Goal: Task Accomplishment & Management: Complete application form

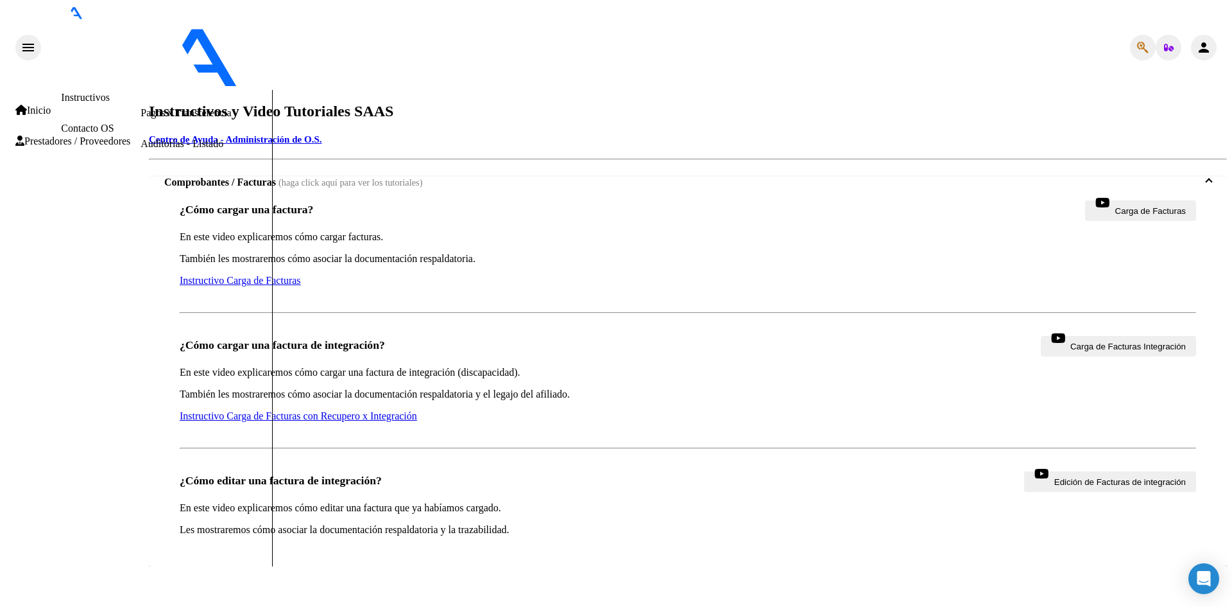
click at [64, 140] on span "Prestadores / Proveedores" at bounding box center [72, 141] width 115 height 12
click at [141, 56] on link "Facturas - Listado/Carga" at bounding box center [191, 51] width 101 height 11
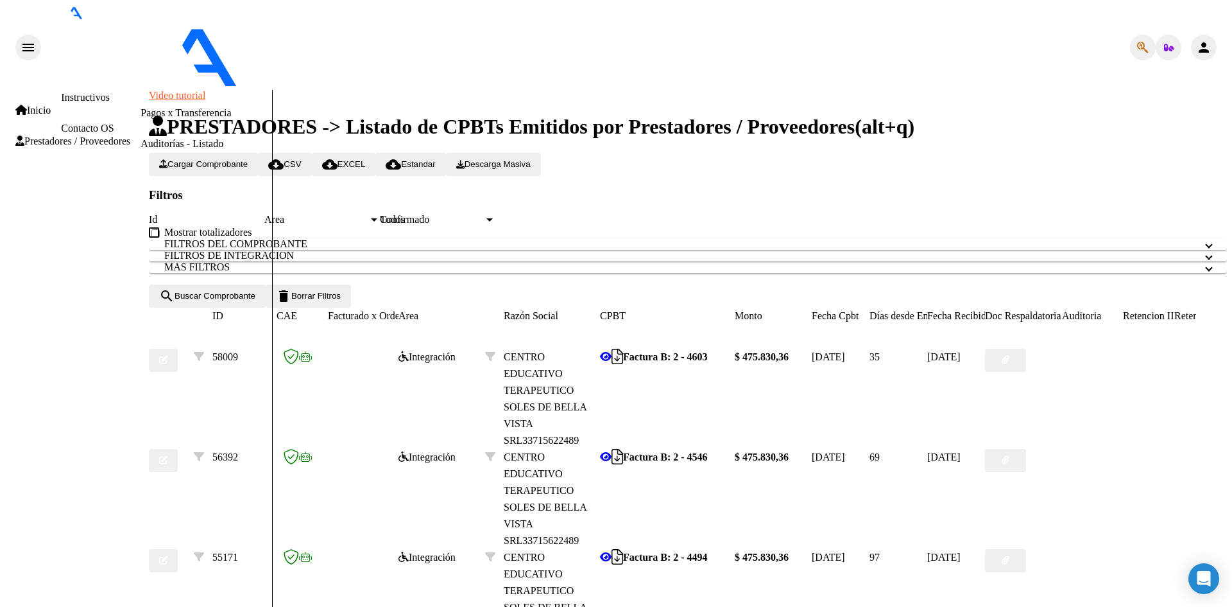
click at [248, 159] on span "Cargar Comprobante" at bounding box center [203, 164] width 89 height 10
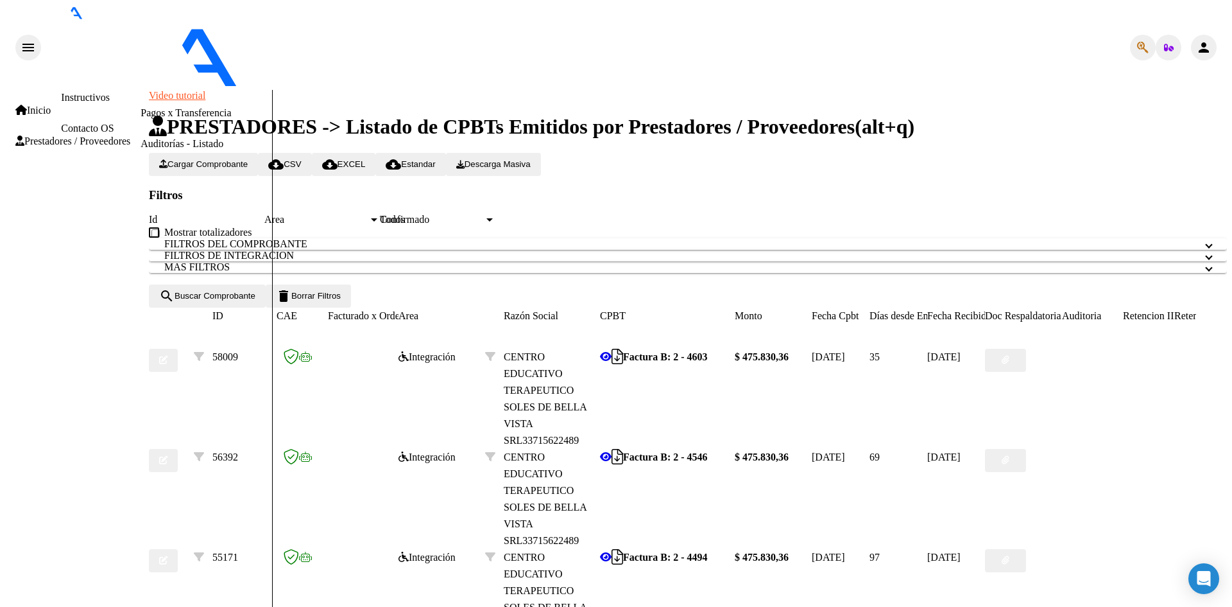
type input "202508"
type input "[DATE]"
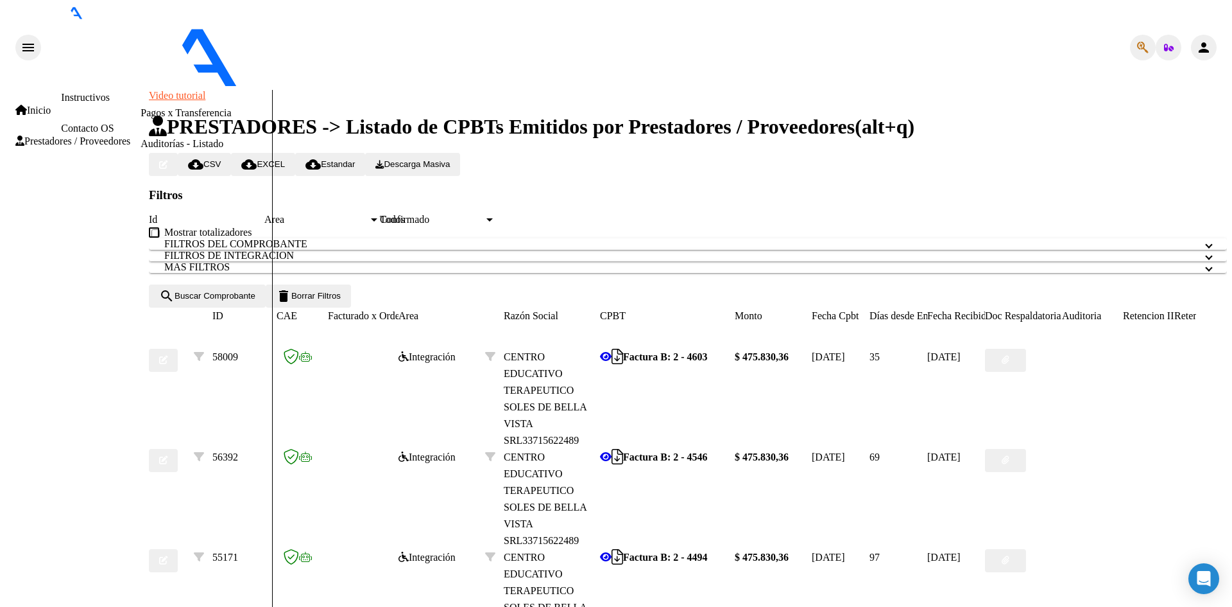
type input "cae 4695"
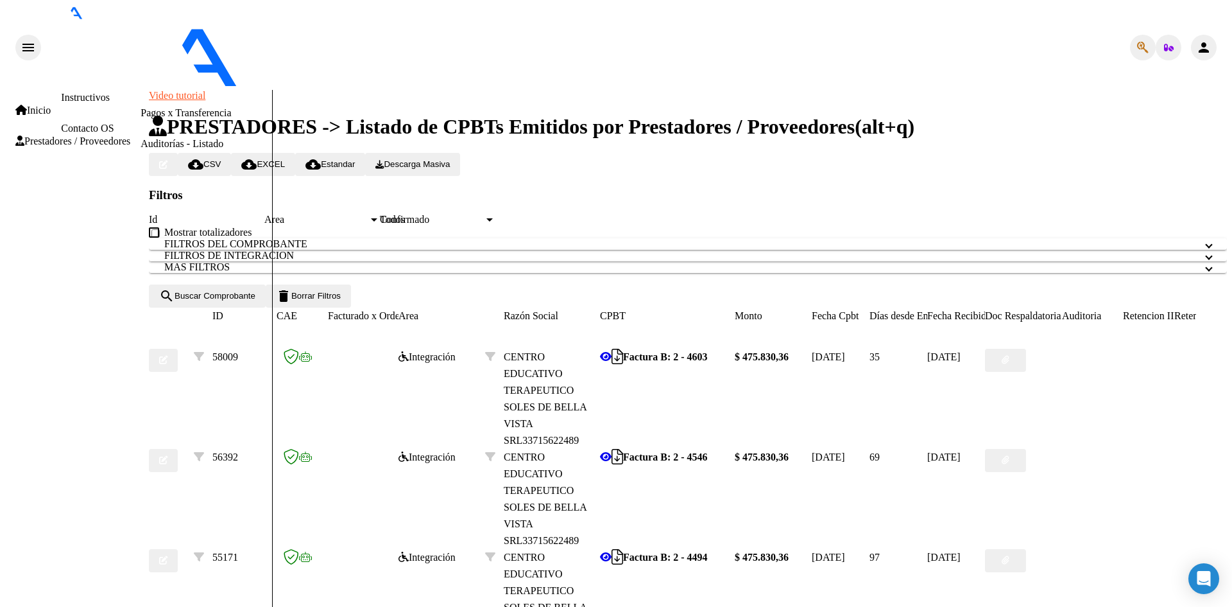
type input "C:\fakepath\Constatación de Comprobantes _ AFIP.pdf"
type input "PLANILLA [DATE]"
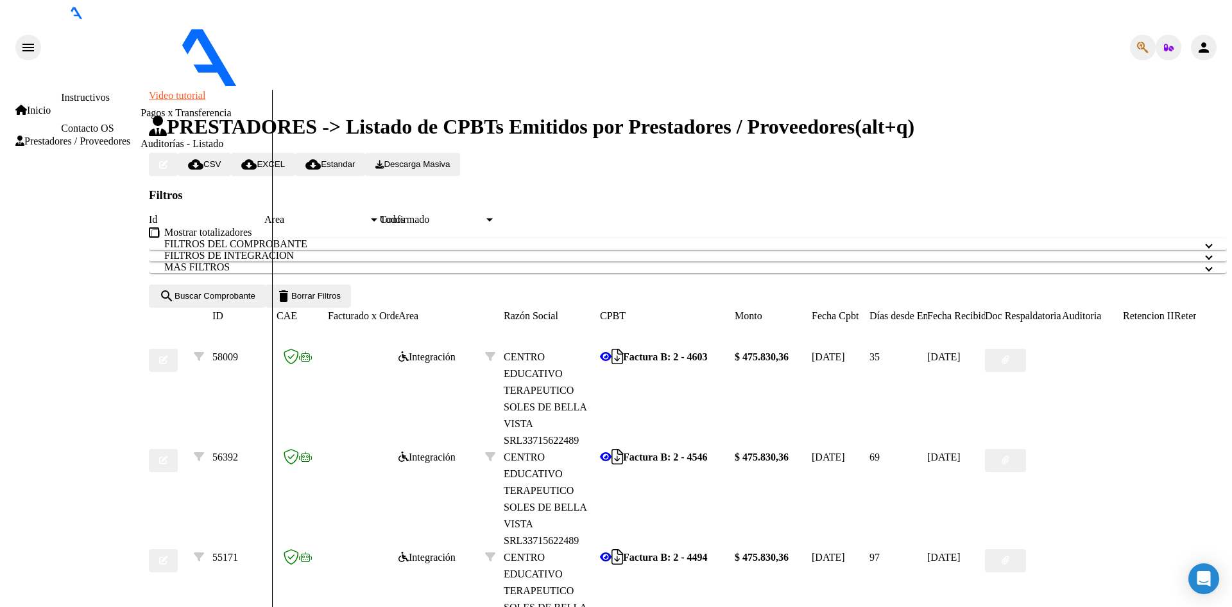
type input "C:\fakepath\planilla conc [DATE].pdf"
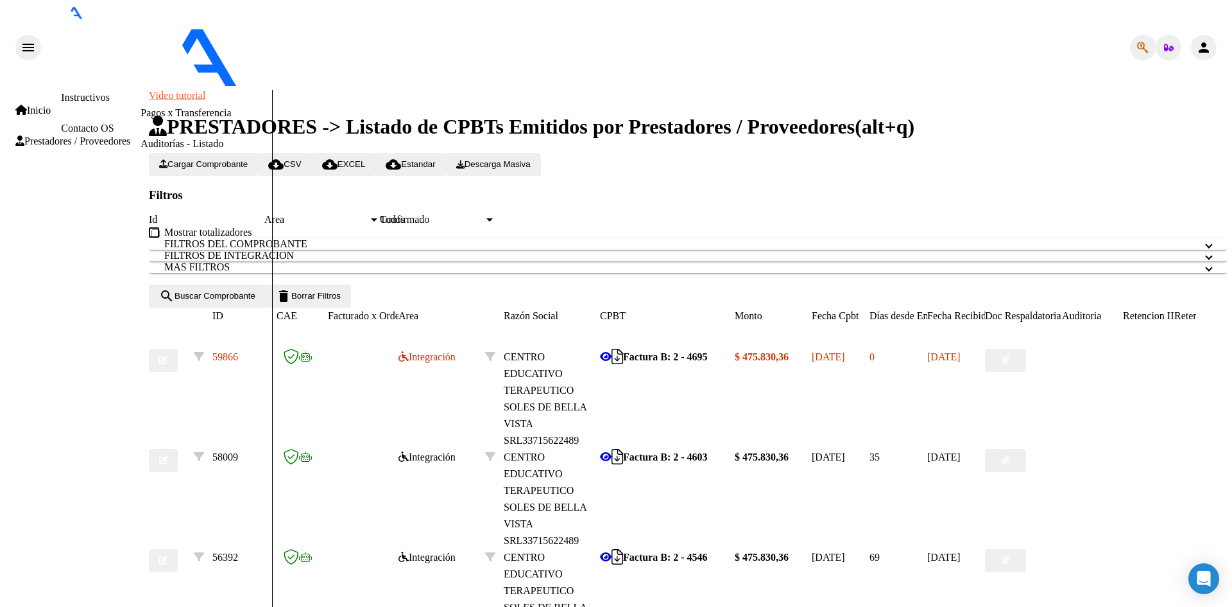
scroll to position [0, 0]
